Goal: Task Accomplishment & Management: Manage account settings

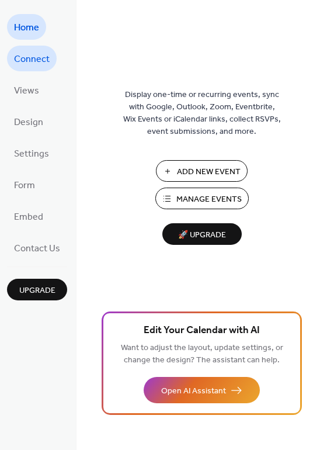
click at [31, 50] on span "Connect" at bounding box center [32, 59] width 36 height 19
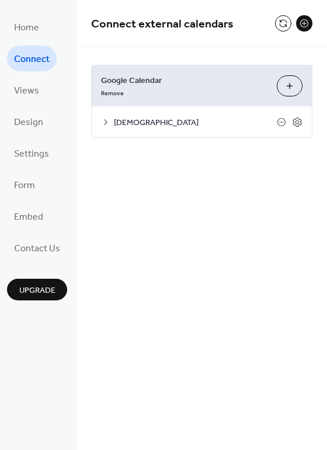
click at [103, 122] on icon at bounding box center [105, 122] width 9 height 9
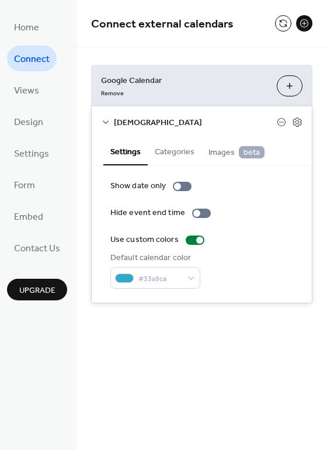
click at [102, 120] on icon at bounding box center [105, 122] width 9 height 9
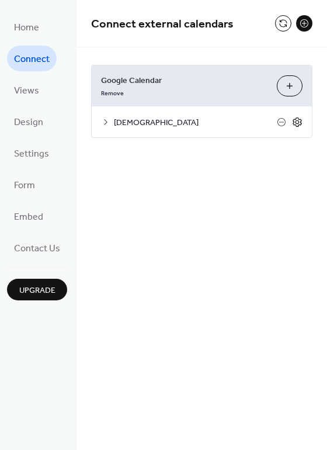
click at [301, 125] on icon at bounding box center [297, 122] width 9 height 9
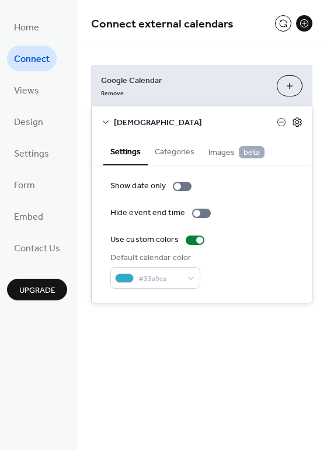
click at [296, 122] on icon at bounding box center [298, 122] width 4 height 4
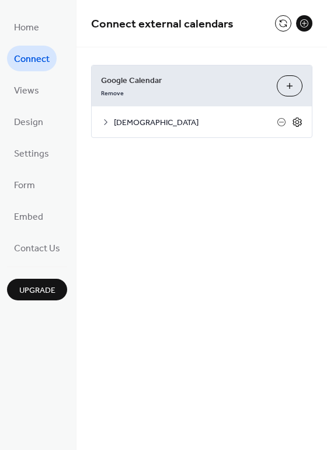
click at [296, 122] on icon at bounding box center [298, 122] width 4 height 4
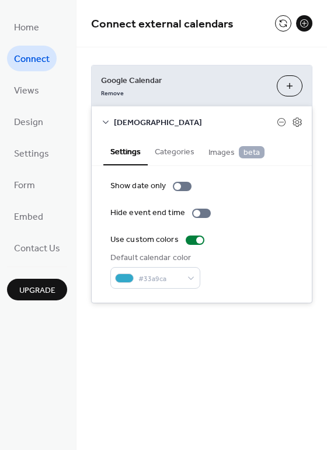
click at [224, 151] on span "Images beta" at bounding box center [237, 152] width 56 height 13
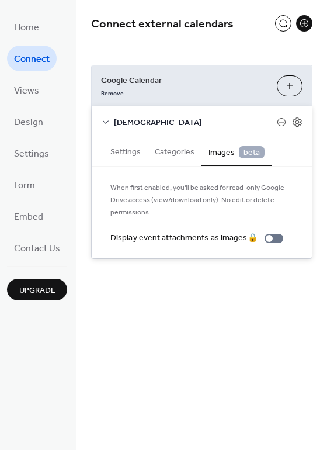
click at [168, 151] on button "Categories" at bounding box center [175, 150] width 54 height 27
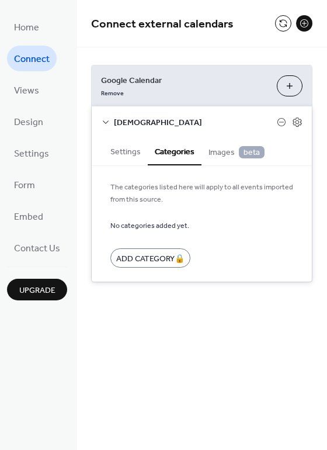
click at [125, 156] on button "Settings" at bounding box center [125, 150] width 44 height 27
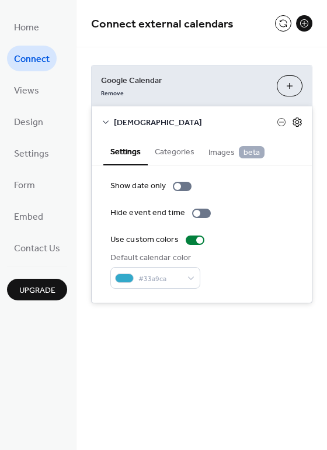
click at [293, 120] on icon at bounding box center [297, 122] width 11 height 11
